Goal: Task Accomplishment & Management: Complete application form

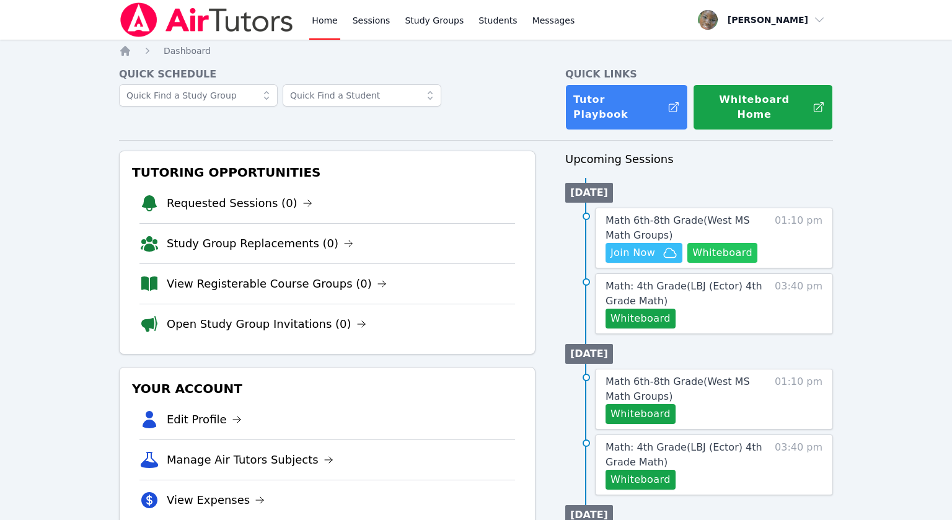
click at [725, 243] on button "Whiteboard" at bounding box center [722, 253] width 70 height 20
click at [627, 245] on span "Join Now" at bounding box center [632, 252] width 45 height 15
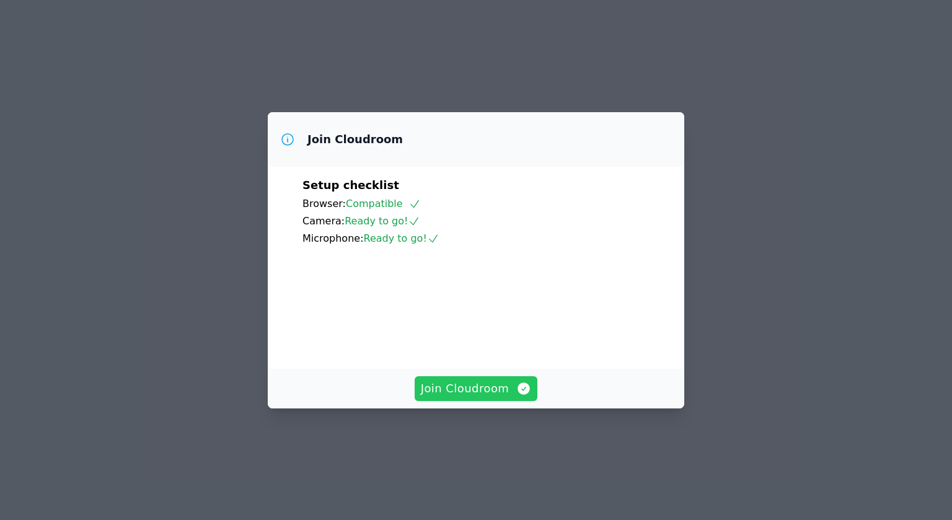
click at [465, 397] on span "Join Cloudroom" at bounding box center [476, 388] width 111 height 17
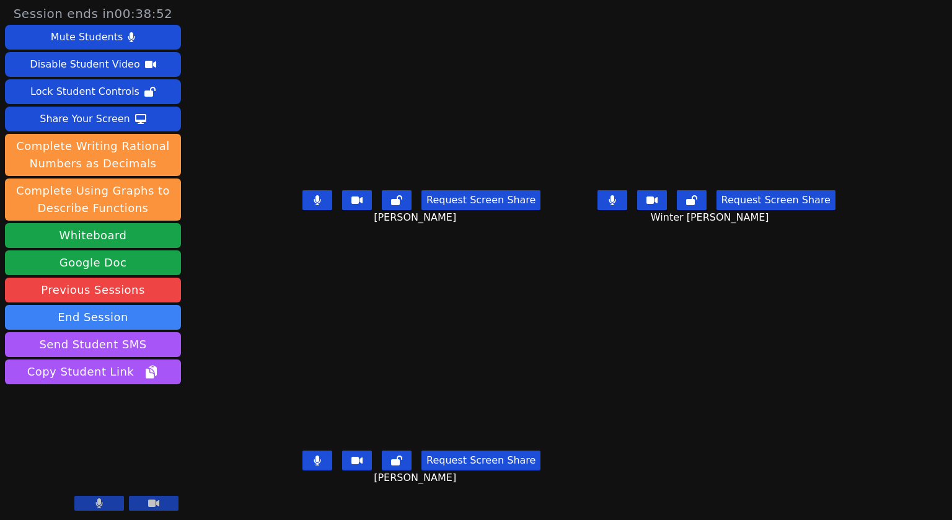
click at [314, 205] on icon at bounding box center [317, 200] width 7 height 10
click at [616, 205] on icon at bounding box center [611, 200] width 7 height 10
click at [627, 210] on button at bounding box center [612, 200] width 30 height 20
click at [302, 210] on button at bounding box center [317, 200] width 30 height 20
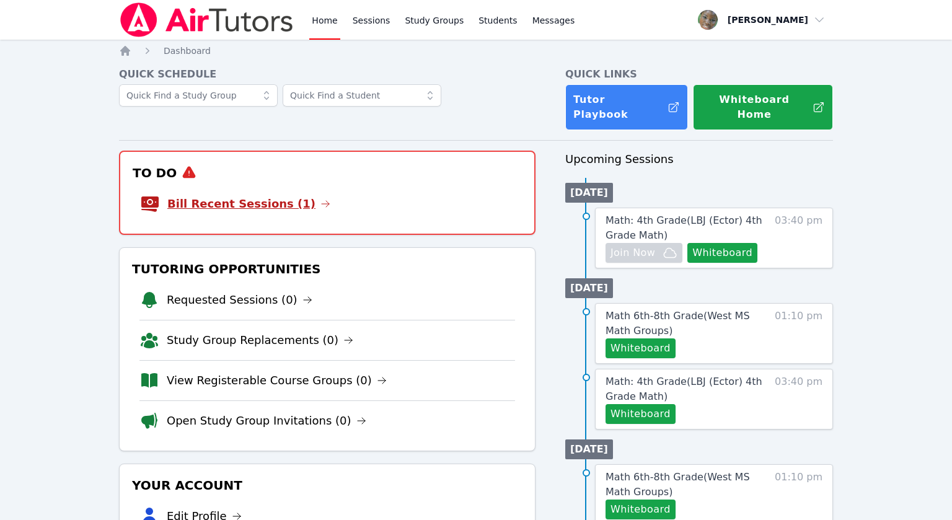
click at [222, 195] on link "Bill Recent Sessions (1)" at bounding box center [248, 203] width 163 height 17
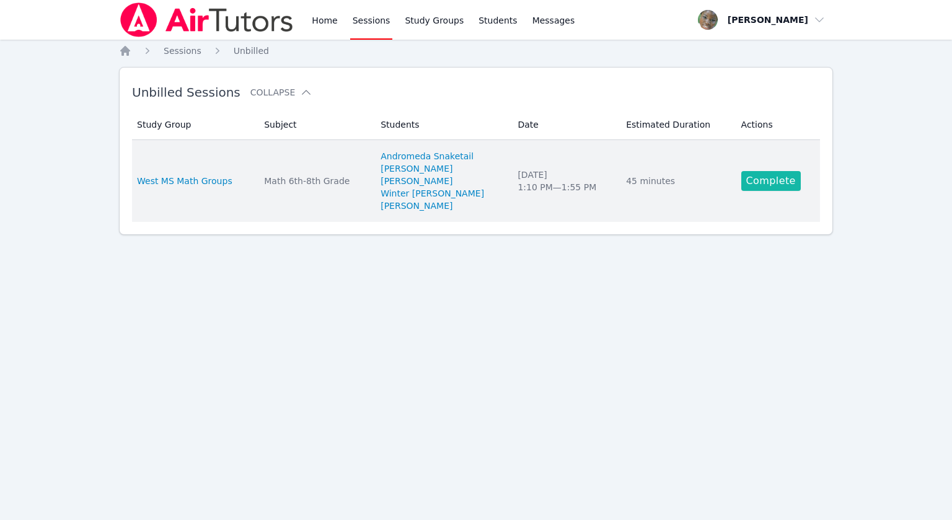
click at [774, 182] on link "Complete" at bounding box center [770, 181] width 59 height 20
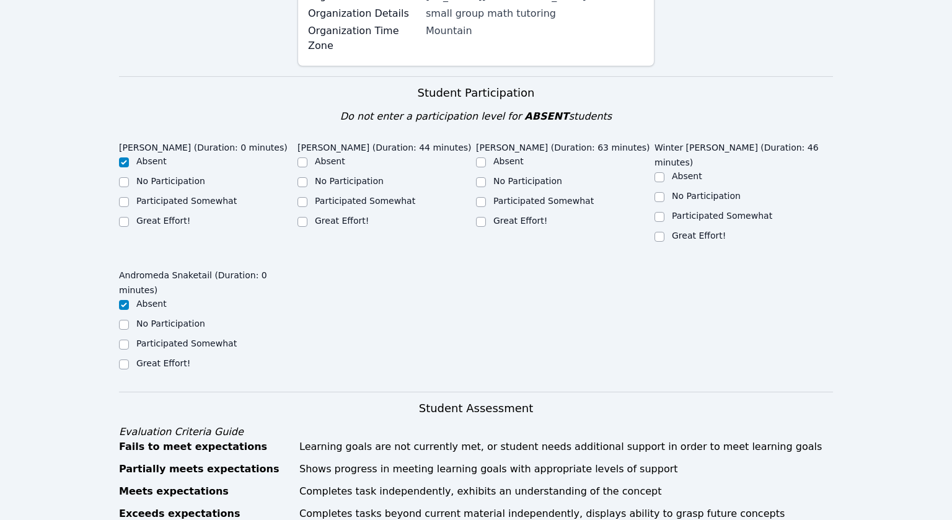
scroll to position [535, 0]
click at [304, 197] on input "Participated Somewhat" at bounding box center [302, 202] width 10 height 10
checkbox input "true"
click at [484, 217] on input "Great Effort!" at bounding box center [481, 222] width 10 height 10
checkbox input "true"
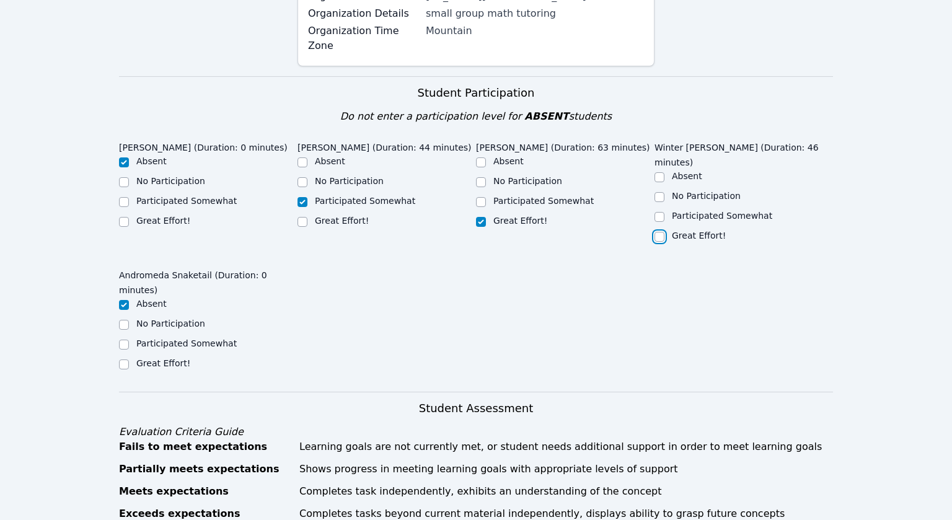
click at [662, 232] on input "Great Effort!" at bounding box center [659, 237] width 10 height 10
checkbox input "true"
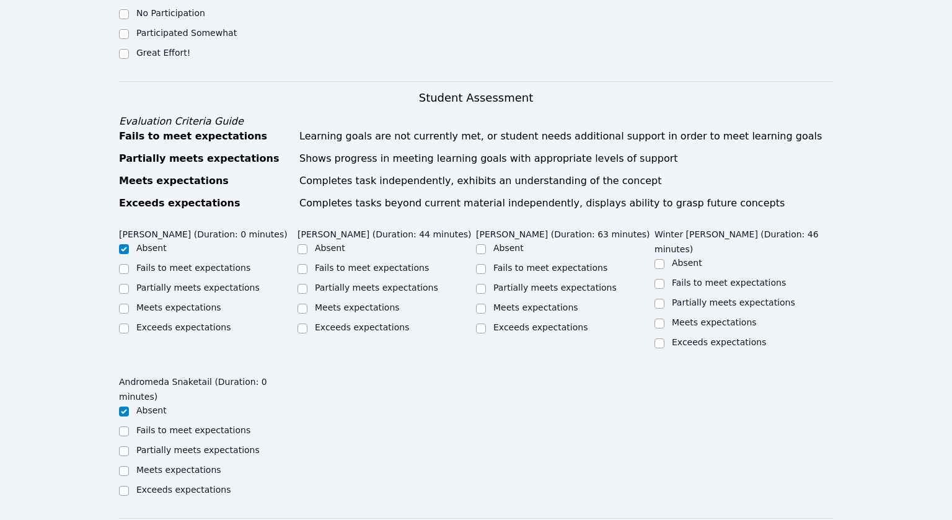
scroll to position [948, 0]
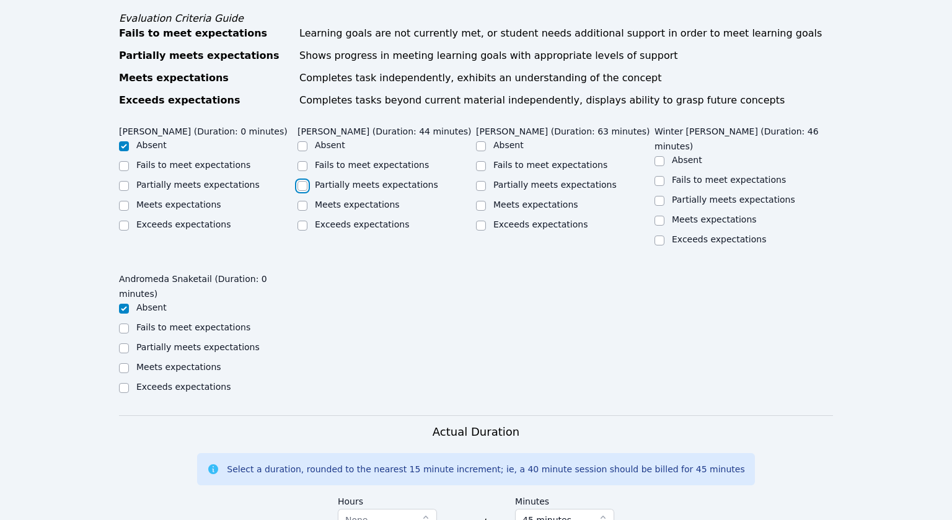
click at [300, 181] on input "Partially meets expectations" at bounding box center [302, 186] width 10 height 10
checkbox input "true"
click at [300, 201] on input "Meets expectations" at bounding box center [302, 206] width 10 height 10
checkbox input "true"
checkbox input "false"
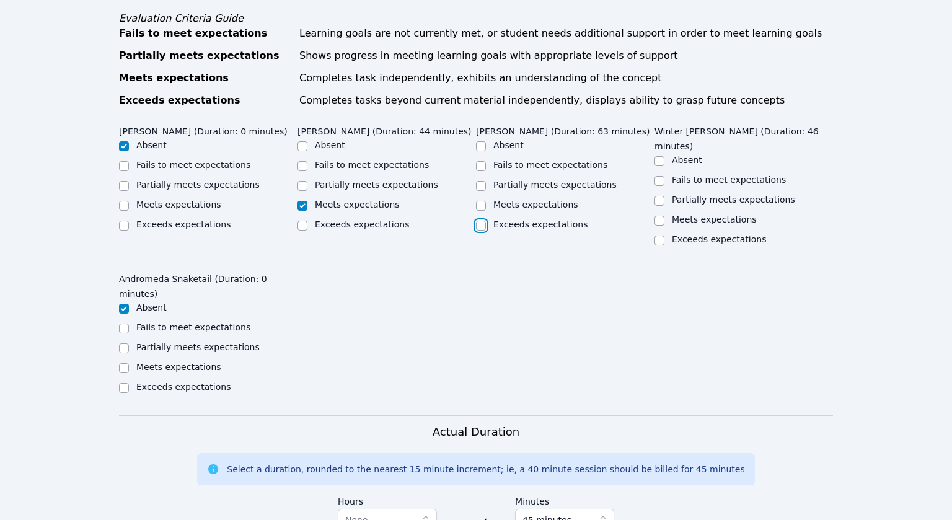
click at [481, 221] on input "Exceeds expectations" at bounding box center [481, 226] width 10 height 10
checkbox input "true"
click at [659, 216] on input "Meets expectations" at bounding box center [659, 221] width 10 height 10
checkbox input "true"
click at [298, 181] on input "Partially meets expectations" at bounding box center [302, 186] width 10 height 10
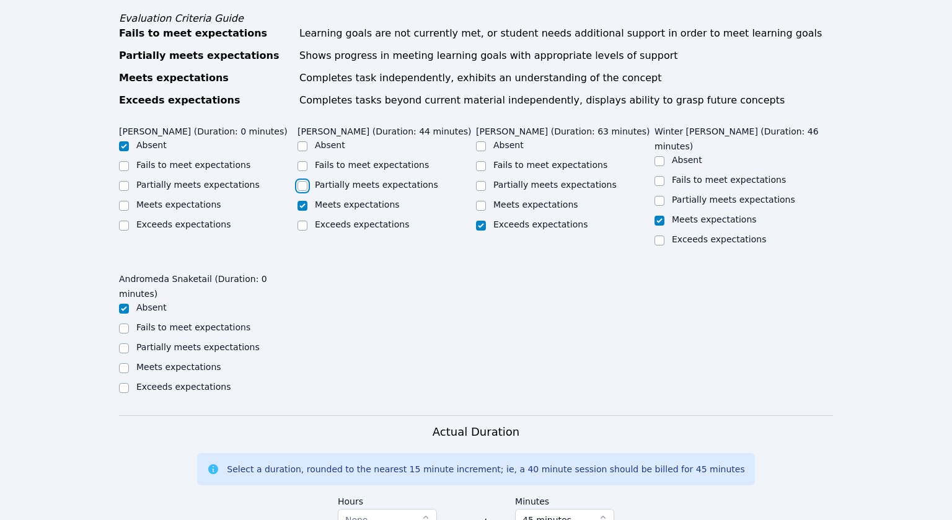
checkbox input "true"
checkbox input "false"
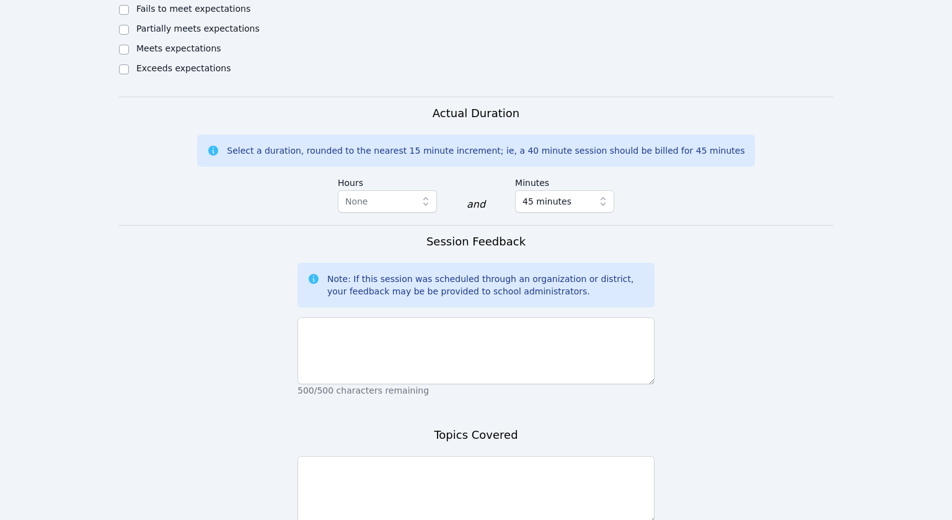
scroll to position [1269, 0]
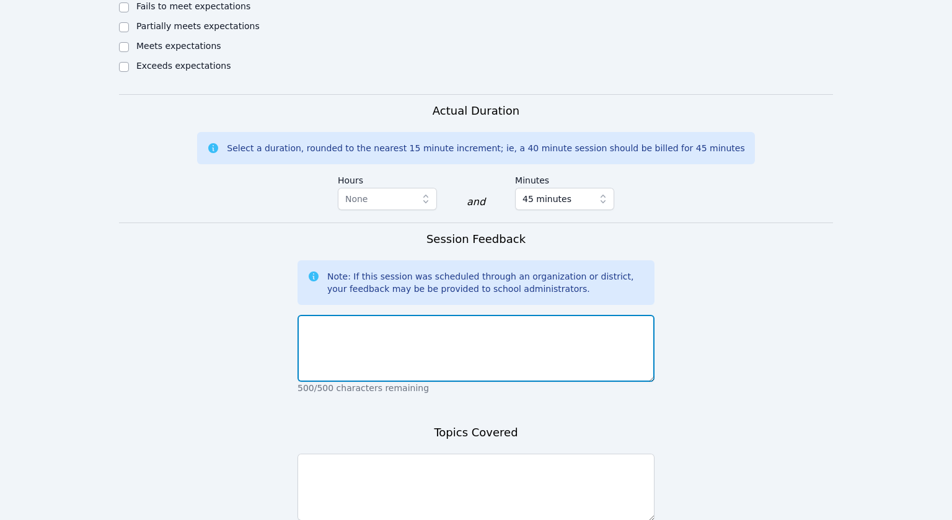
click at [377, 315] on textarea at bounding box center [475, 348] width 357 height 67
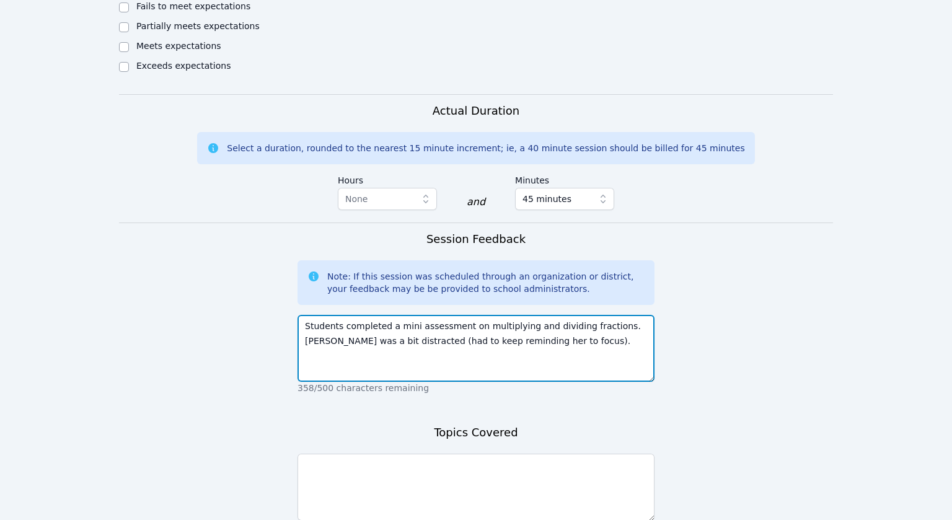
click at [625, 315] on textarea "Students completed a mini assessment on multiplying and dividing fractions. [PE…" at bounding box center [475, 348] width 357 height 67
click at [446, 315] on textarea "Students completed a mini assessment on multiplying and dividing fractions. [PE…" at bounding box center [475, 348] width 357 height 67
click at [518, 315] on textarea "Students completed a mini assessment on multiplying and dividing fractions. [PE…" at bounding box center [475, 348] width 357 height 67
type textarea "Students completed a mini assessment on multiplying and dividing fractions. [PE…"
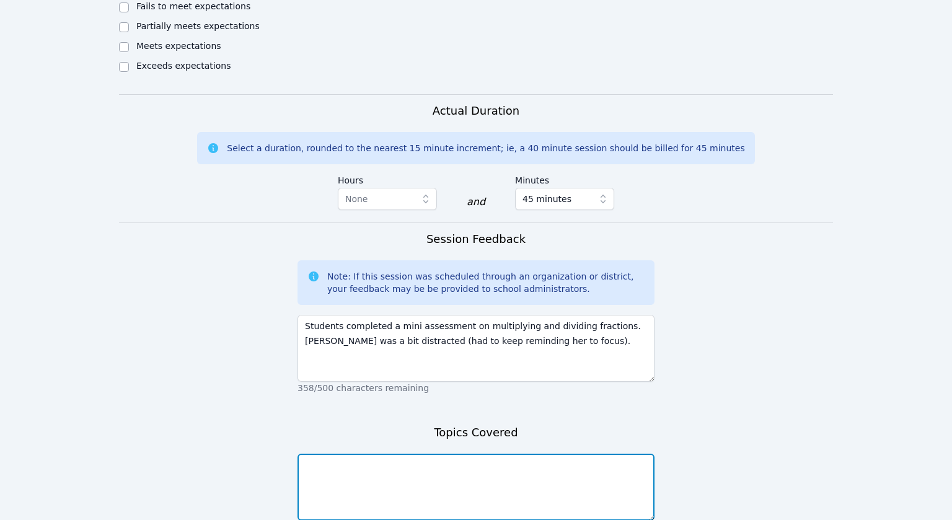
click at [449, 453] on textarea at bounding box center [475, 486] width 357 height 67
type textarea "multiplying and dividing fractions"
